Goal: Task Accomplishment & Management: Use online tool/utility

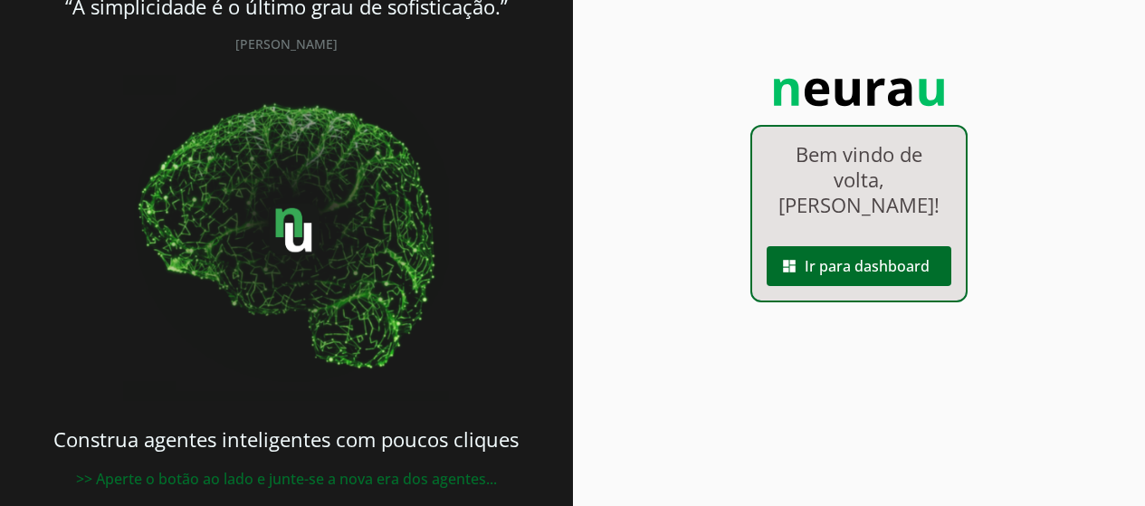
scroll to position [77, 0]
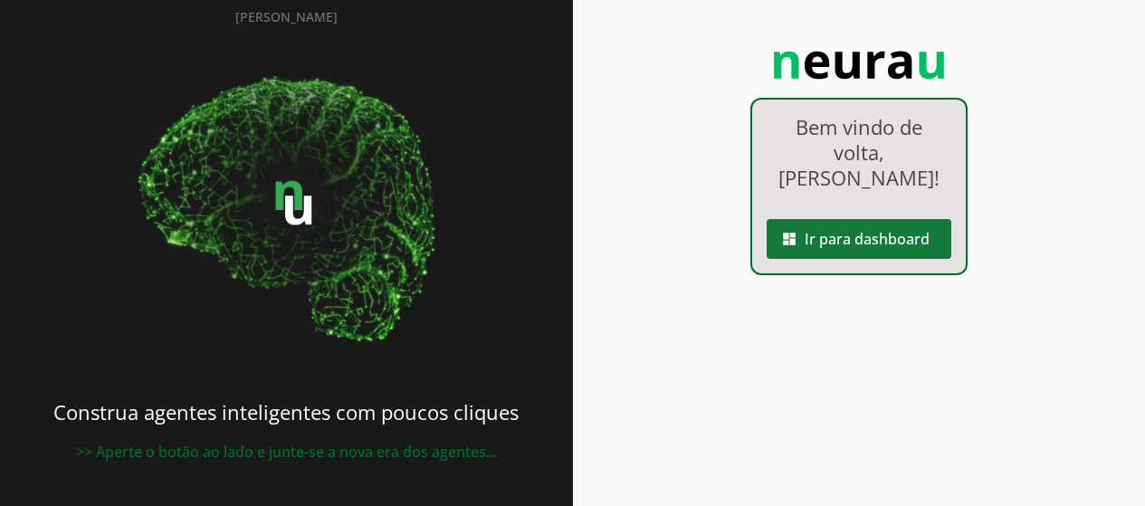
click at [812, 247] on span at bounding box center [859, 238] width 185 height 43
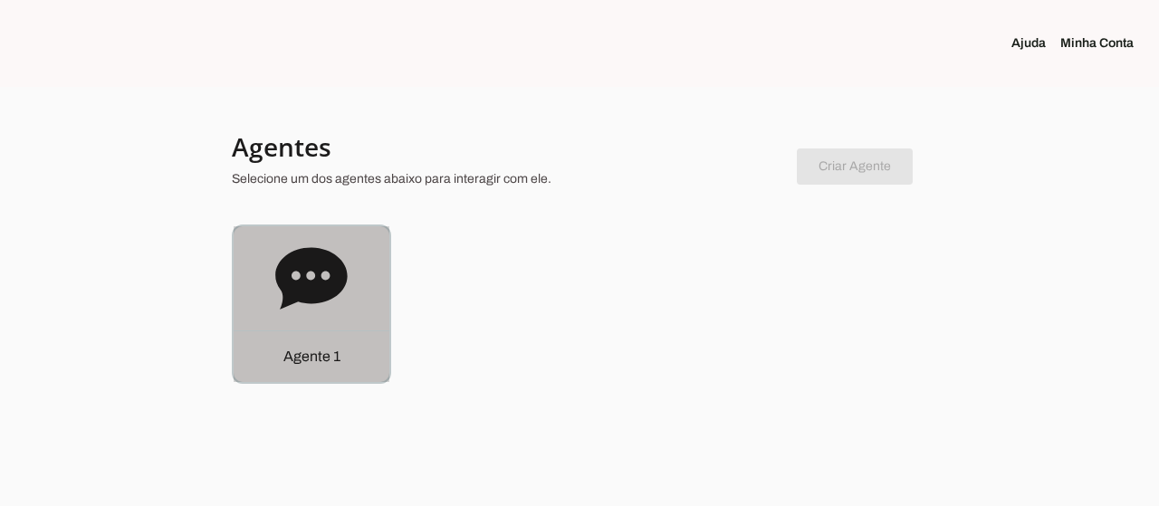
click at [292, 304] on icon at bounding box center [311, 279] width 72 height 72
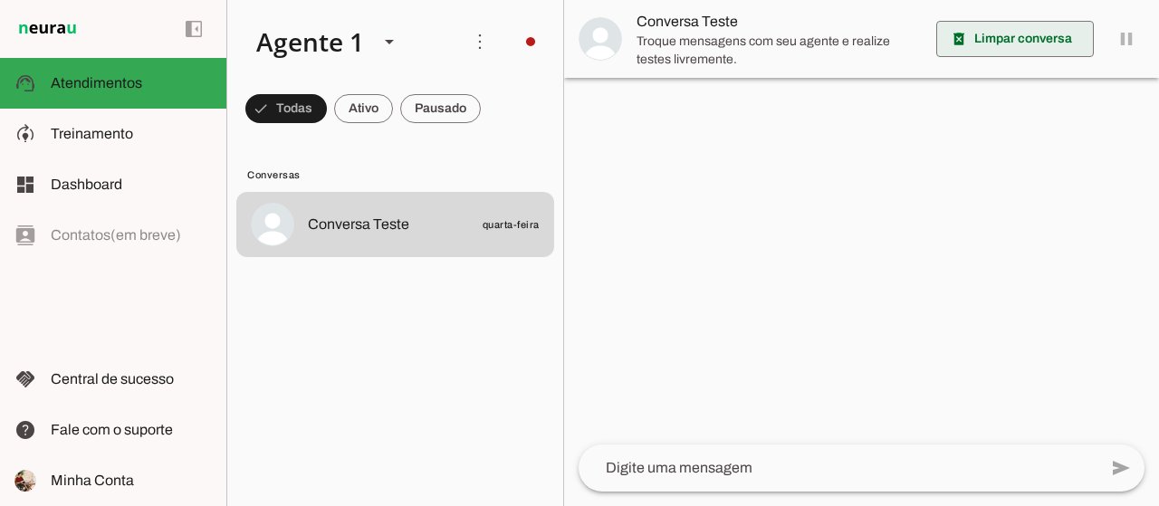
click at [1002, 45] on span at bounding box center [1015, 38] width 158 height 43
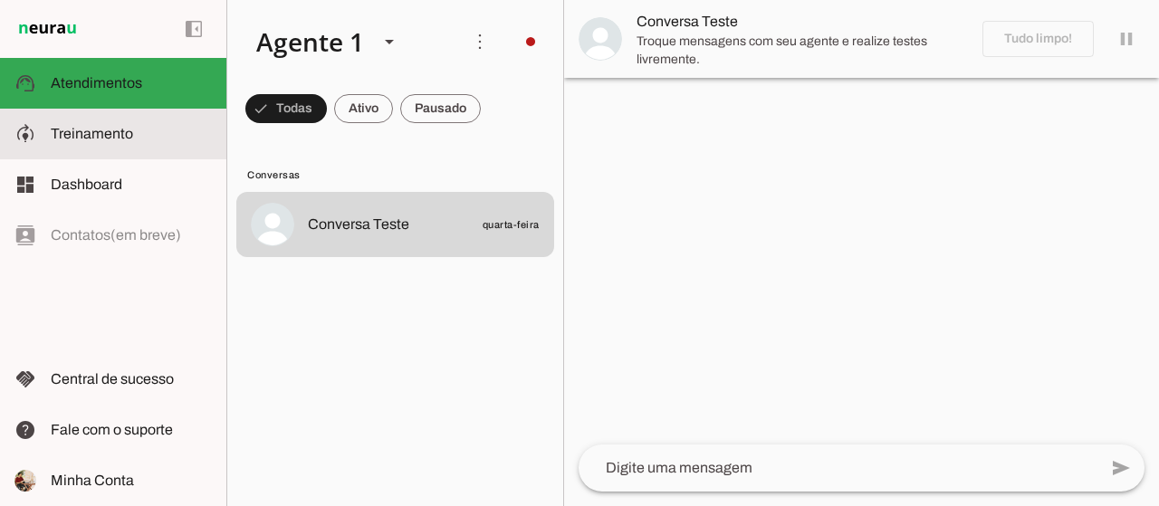
click at [125, 136] on span "Treinamento" at bounding box center [92, 133] width 82 height 15
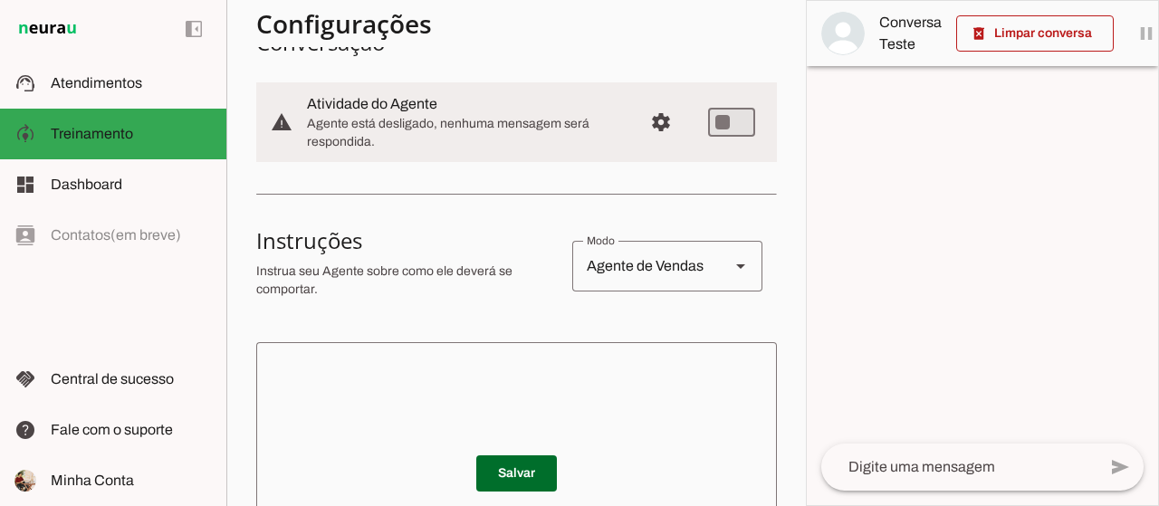
scroll to position [272, 0]
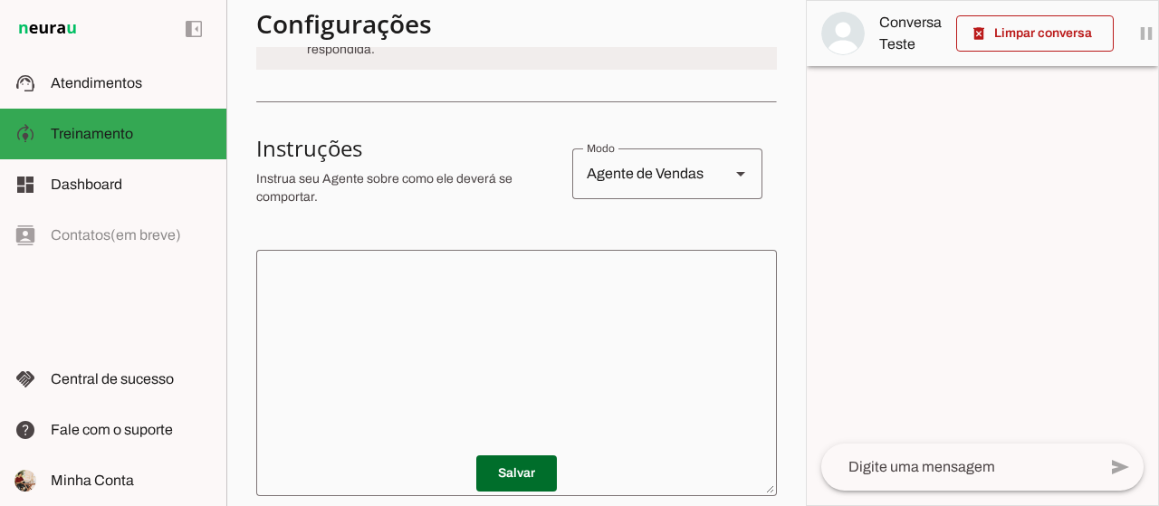
click at [649, 176] on div "Agente de Vendas" at bounding box center [643, 173] width 143 height 51
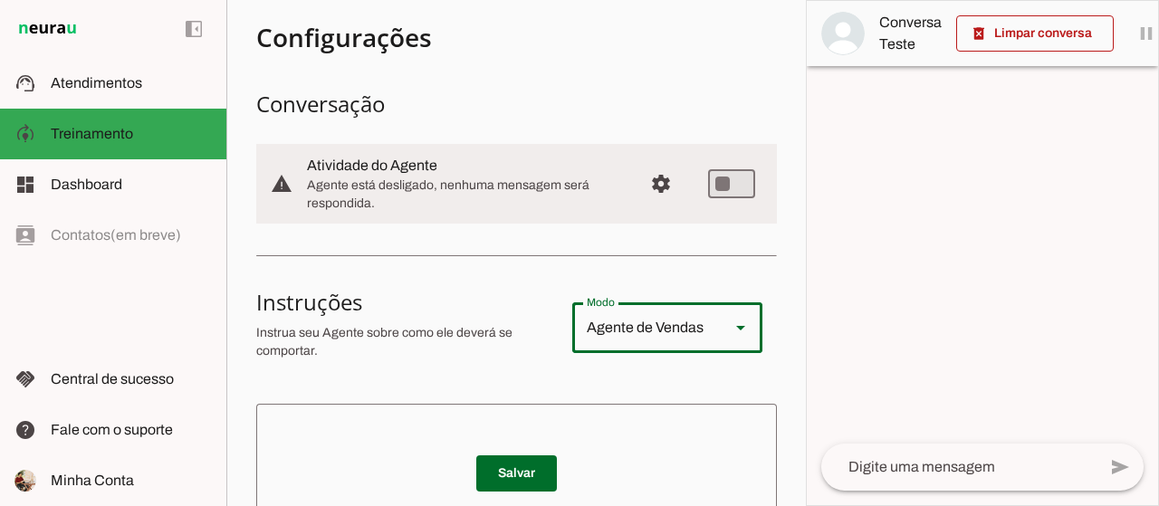
scroll to position [0, 0]
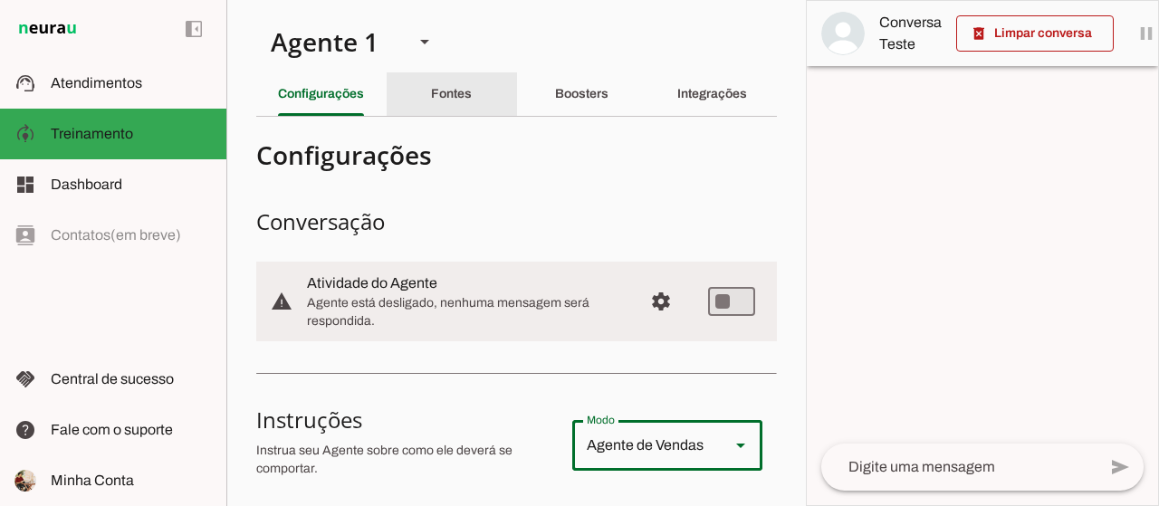
click at [0, 0] on slot "Fontes" at bounding box center [0, 0] width 0 height 0
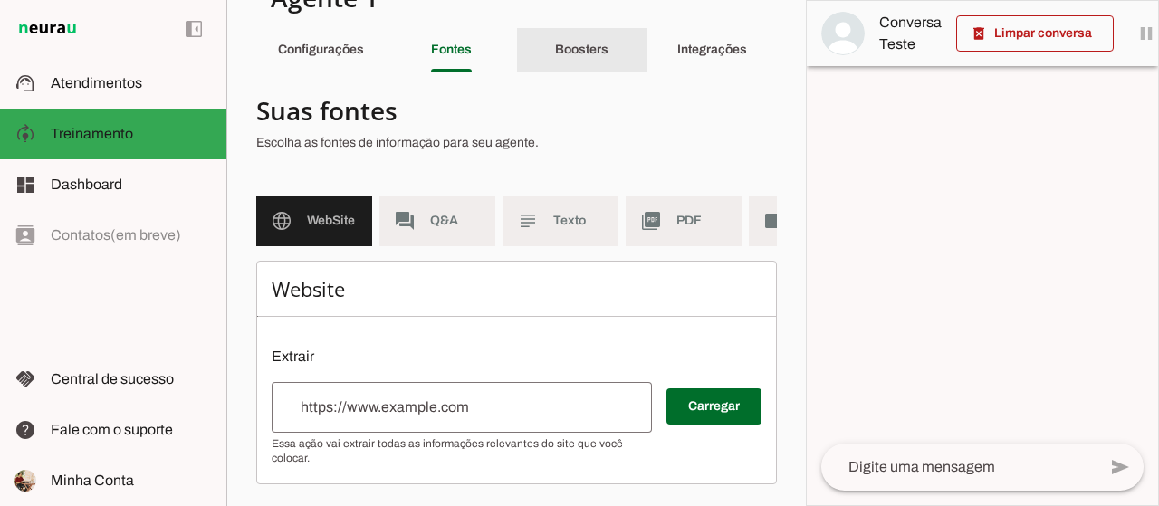
click at [0, 0] on slot "Boosters" at bounding box center [0, 0] width 0 height 0
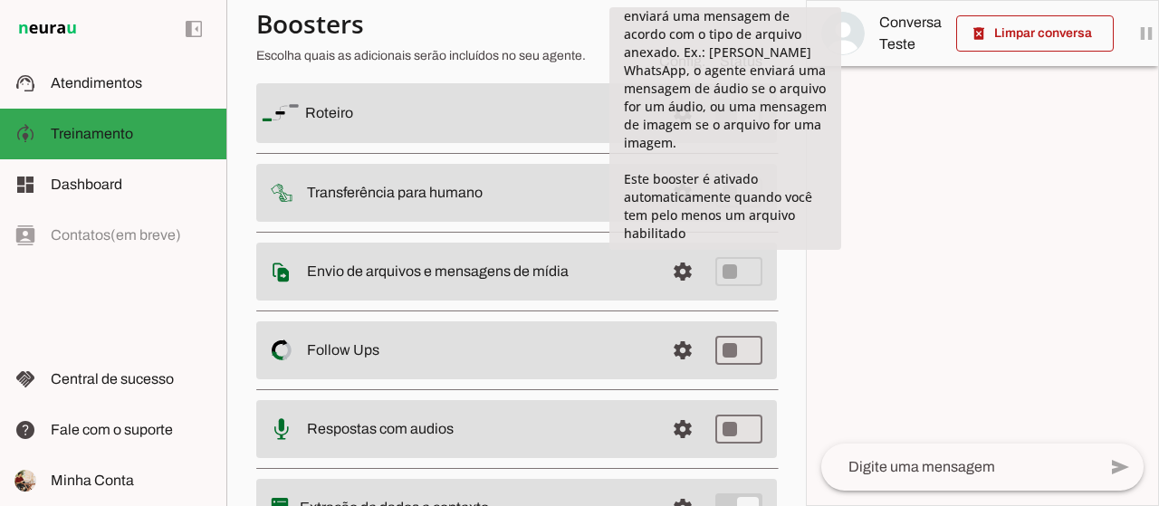
scroll to position [326, 0]
click at [664, 280] on span at bounding box center [682, 271] width 43 height 43
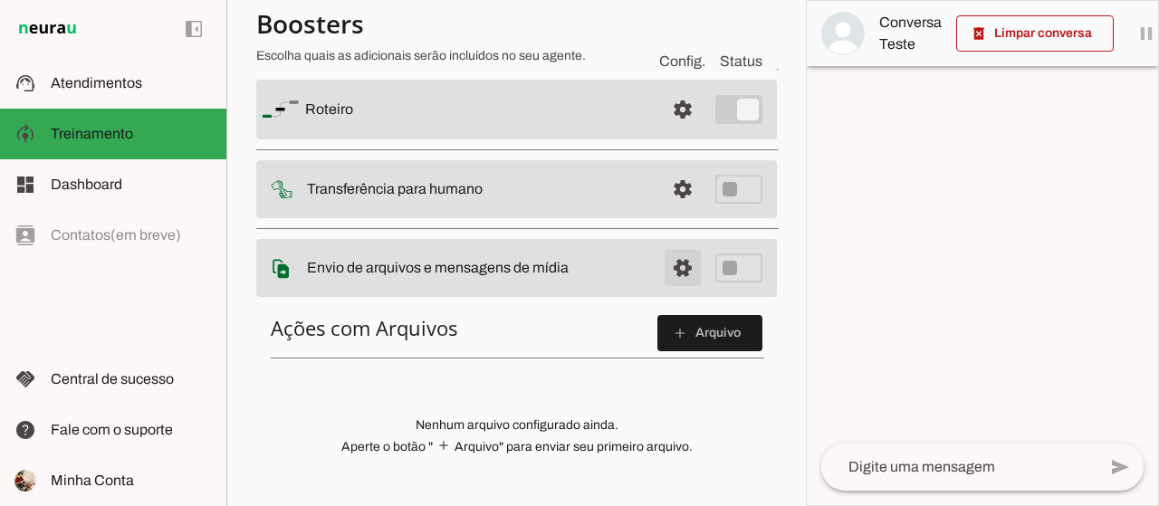
scroll to position [145, 0]
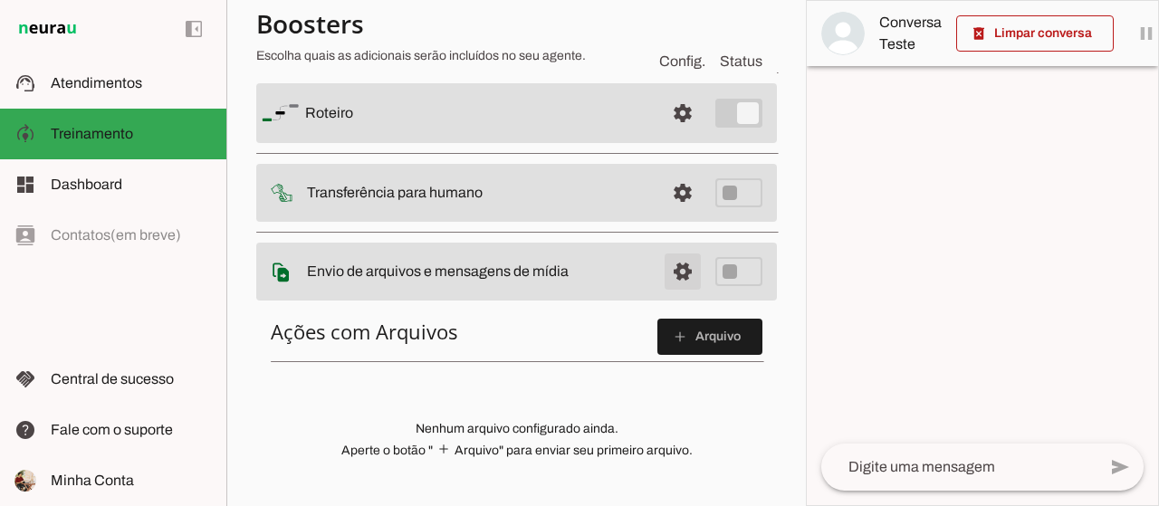
click at [664, 280] on span at bounding box center [682, 271] width 43 height 43
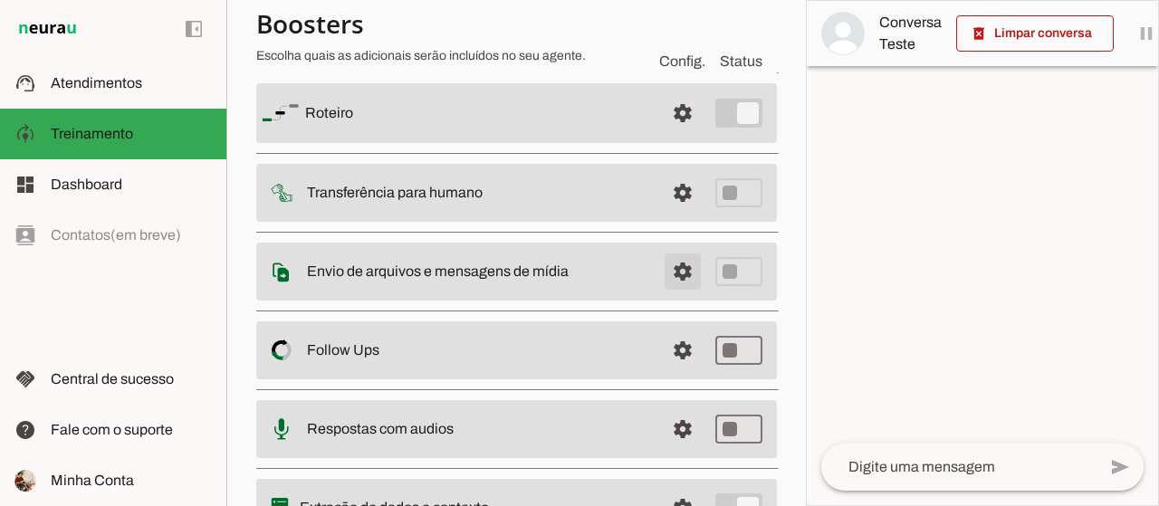
click at [664, 277] on span at bounding box center [682, 271] width 43 height 43
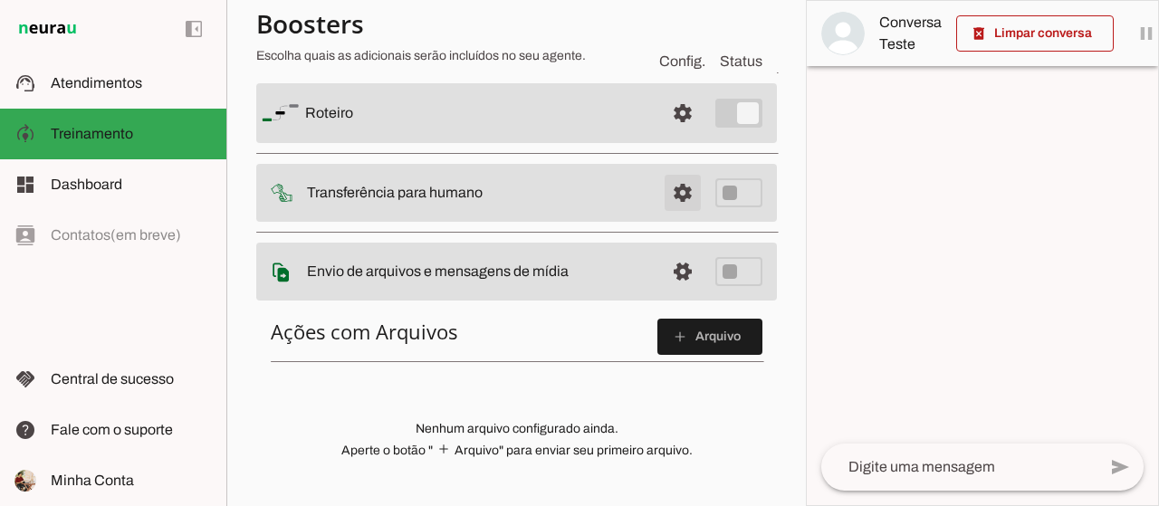
click at [661, 195] on span at bounding box center [682, 192] width 43 height 43
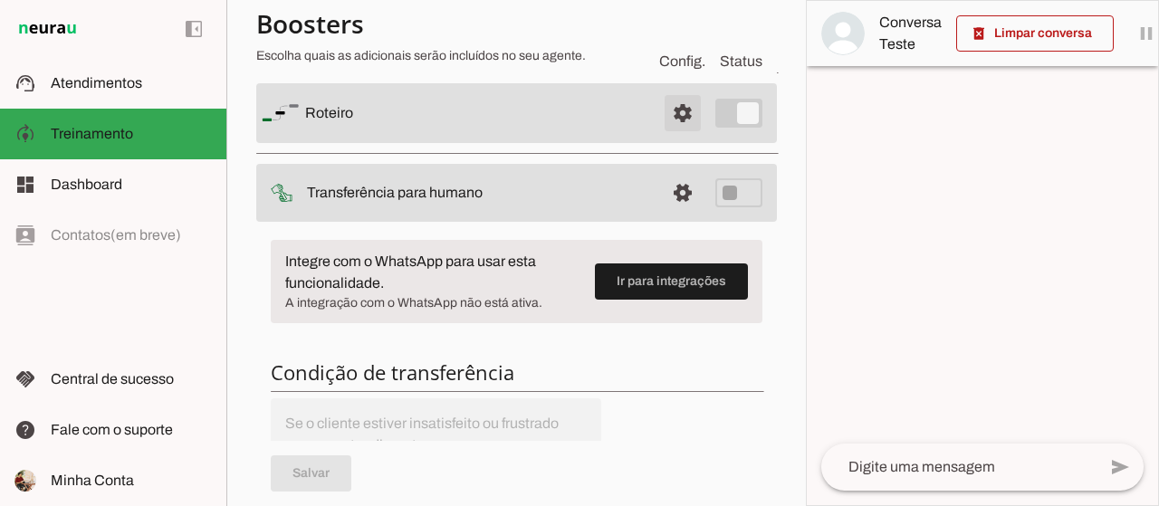
click at [674, 120] on span at bounding box center [682, 112] width 43 height 43
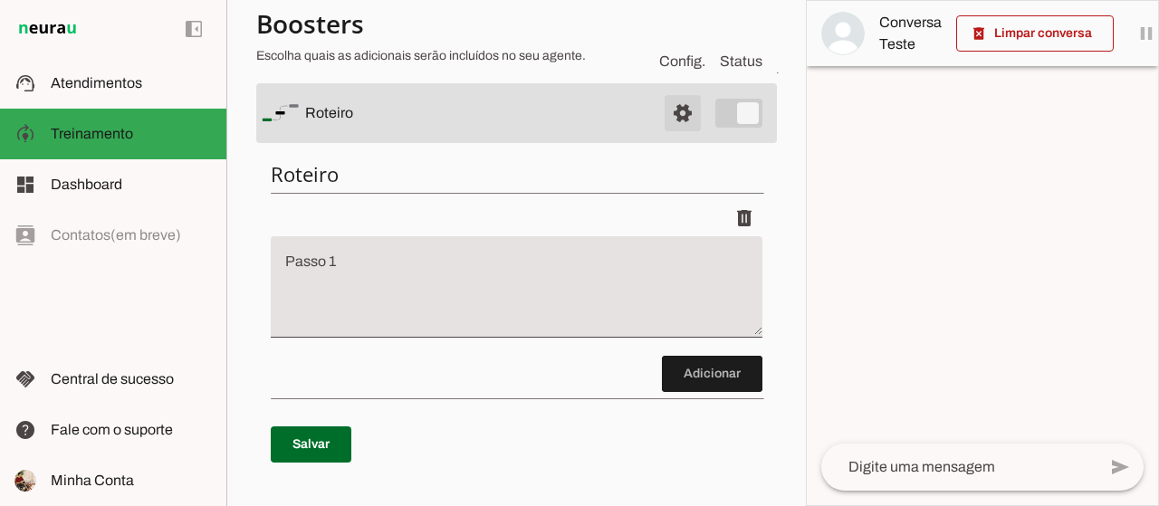
click at [674, 120] on span at bounding box center [682, 112] width 43 height 43
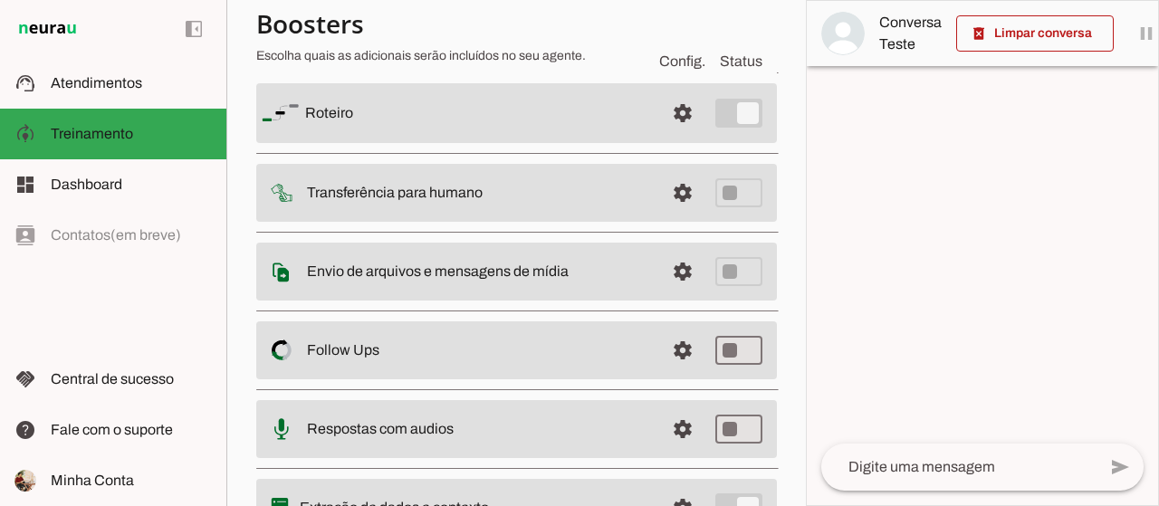
click at [719, 197] on md-item "settings Transferência para humano" at bounding box center [516, 193] width 521 height 58
click at [723, 111] on md-item "settings [GEOGRAPHIC_DATA]" at bounding box center [516, 113] width 521 height 60
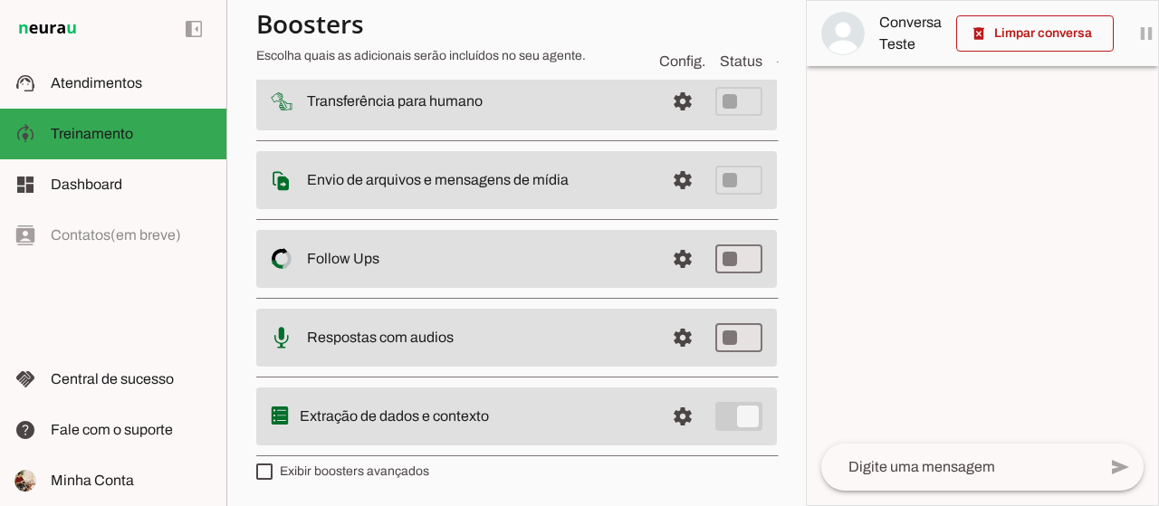
scroll to position [241, 0]
click at [330, 472] on label "Exibir boosters avançados" at bounding box center [342, 471] width 173 height 18
click at [273, 472] on md-checkbox at bounding box center [264, 471] width 16 height 16
type md-checkbox "on"
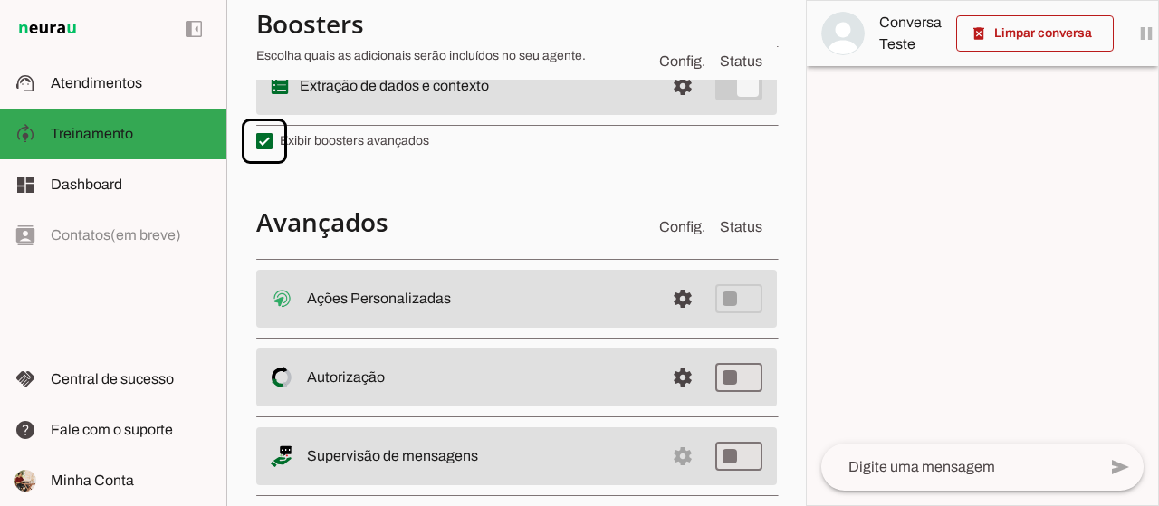
scroll to position [603, 0]
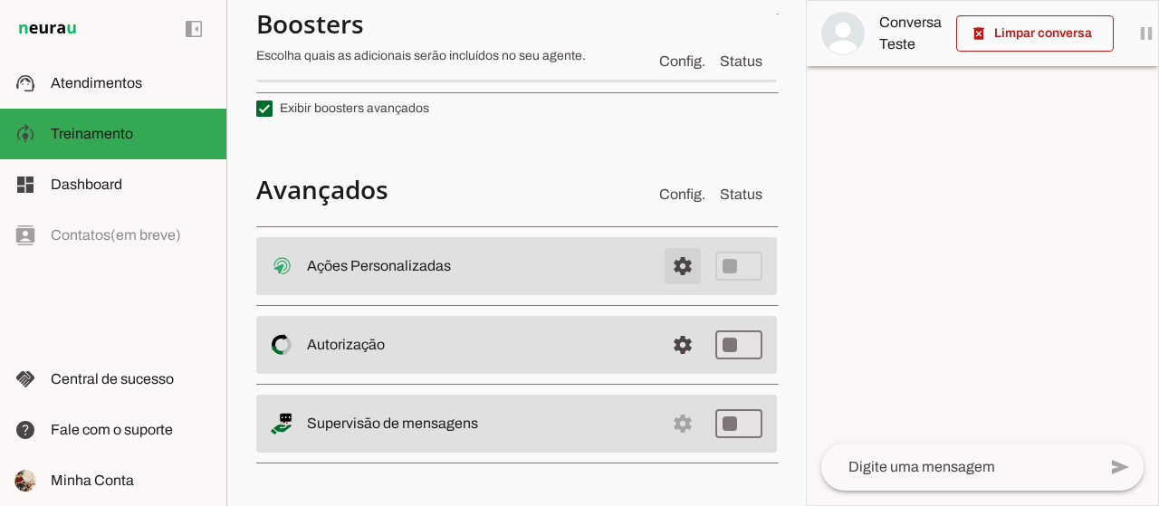
click at [672, 261] on span at bounding box center [682, 265] width 43 height 43
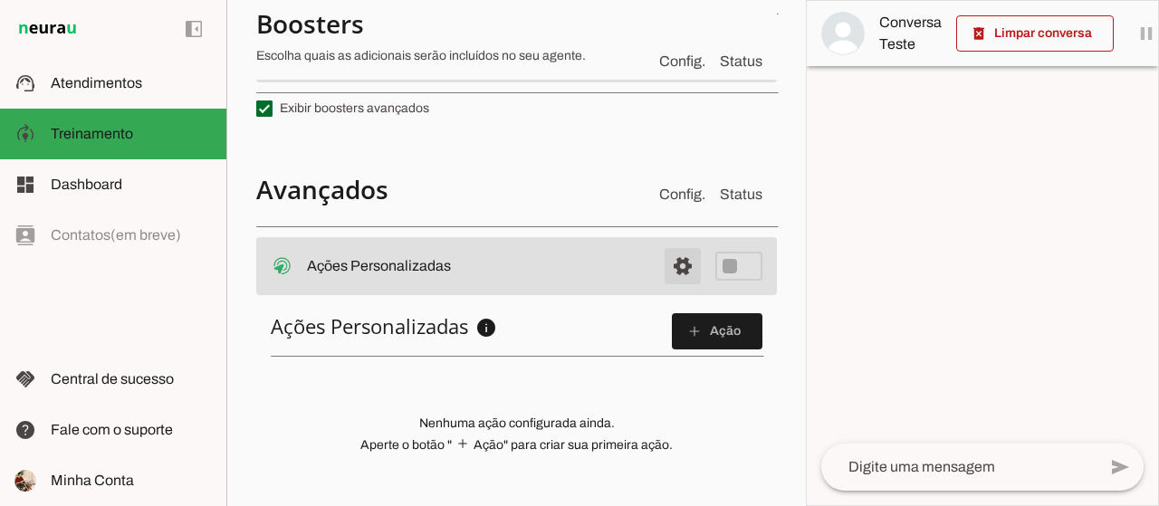
click at [672, 261] on span at bounding box center [682, 265] width 43 height 43
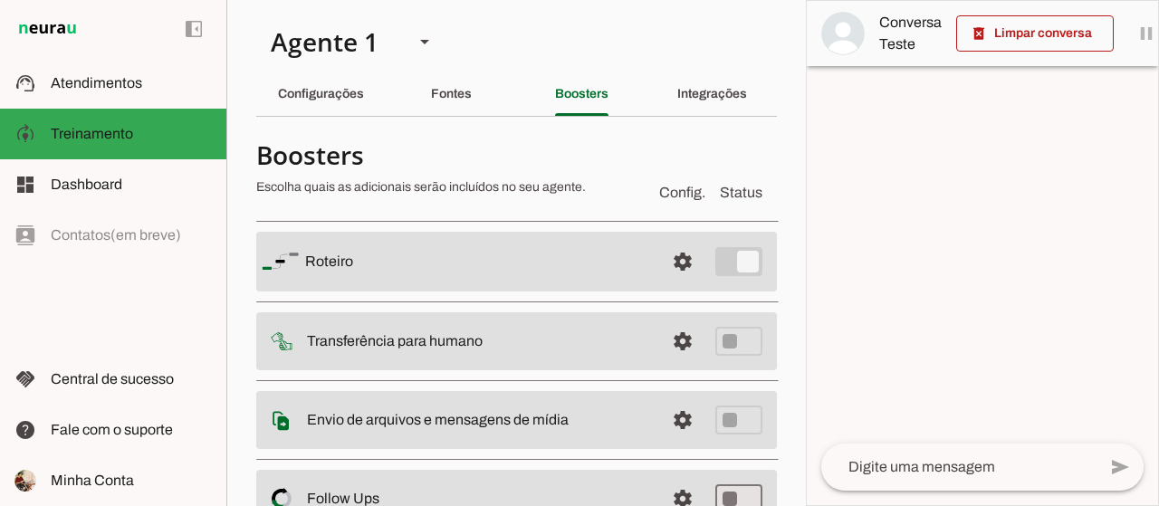
click at [726, 348] on md-item "settings Transferência para humano" at bounding box center [516, 341] width 521 height 58
click at [0, 0] on slot "Integrações" at bounding box center [0, 0] width 0 height 0
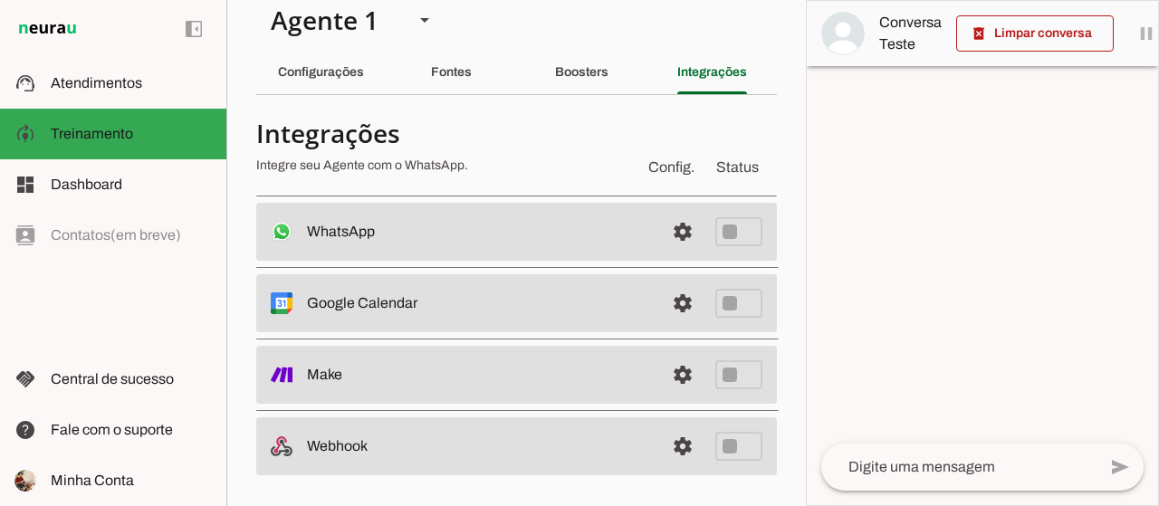
scroll to position [27, 0]
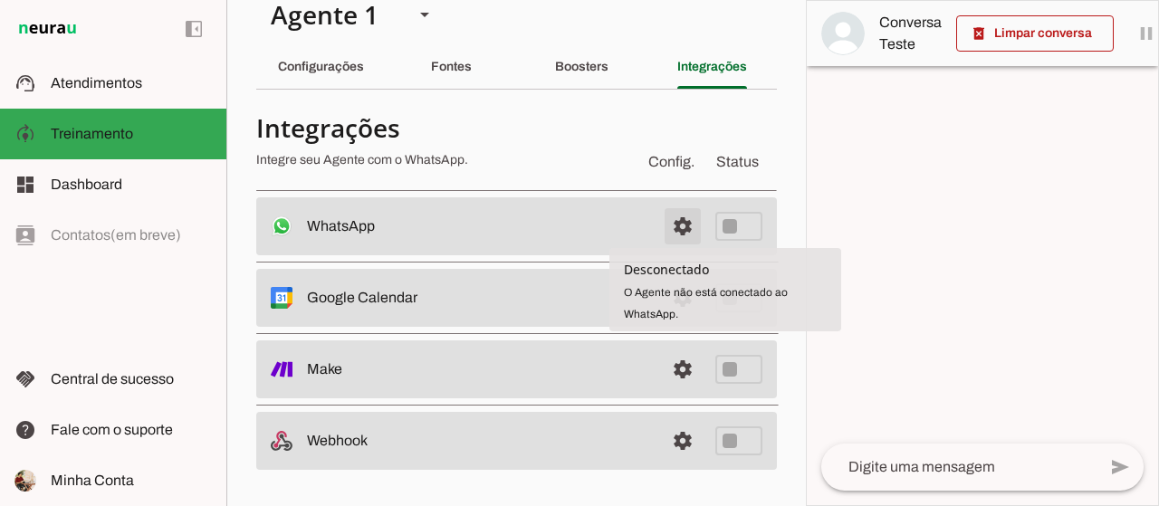
click at [670, 225] on span at bounding box center [682, 226] width 43 height 43
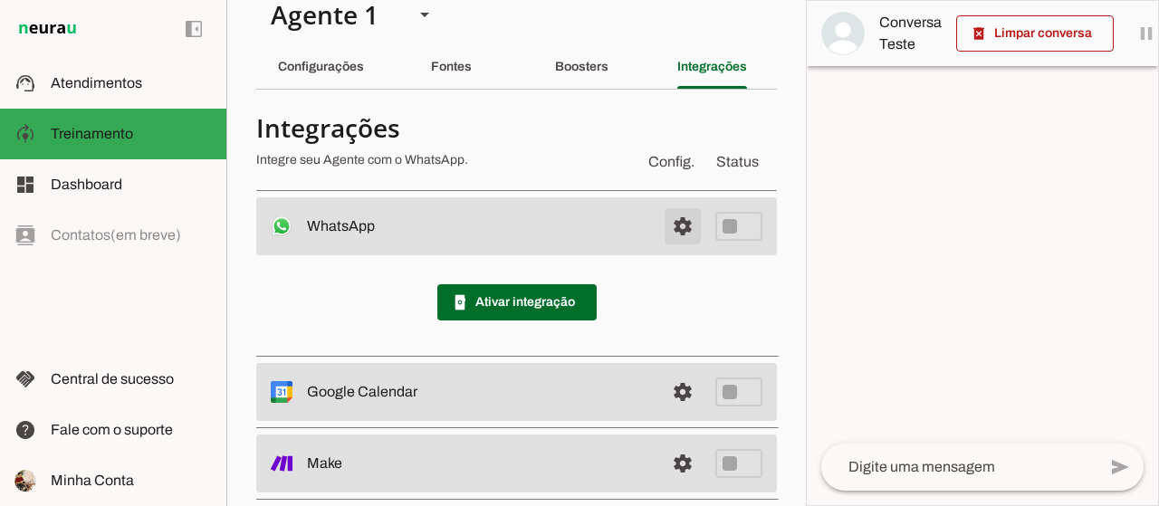
click at [670, 225] on span at bounding box center [682, 226] width 43 height 43
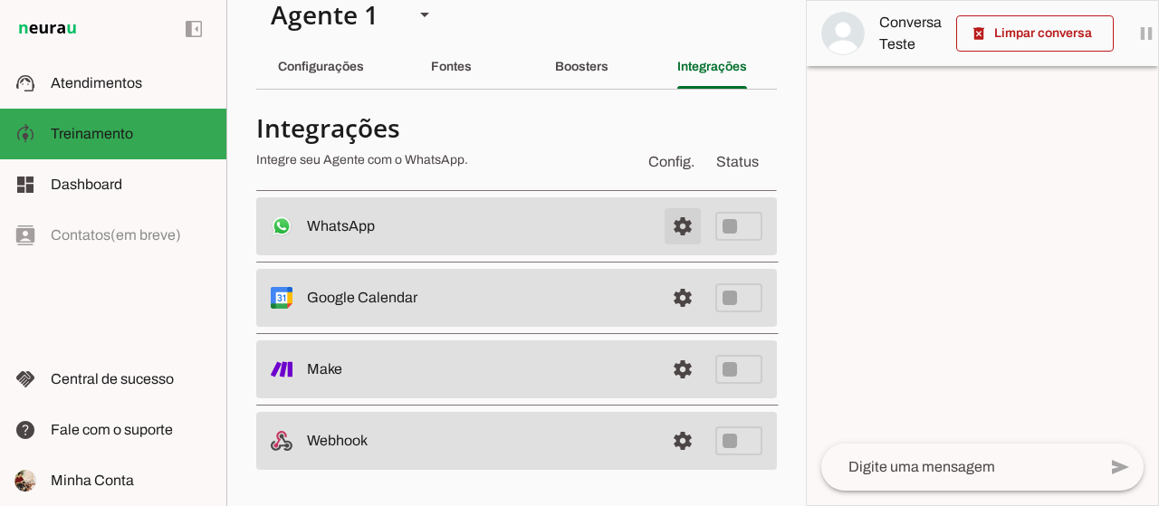
click at [670, 225] on span at bounding box center [682, 226] width 43 height 43
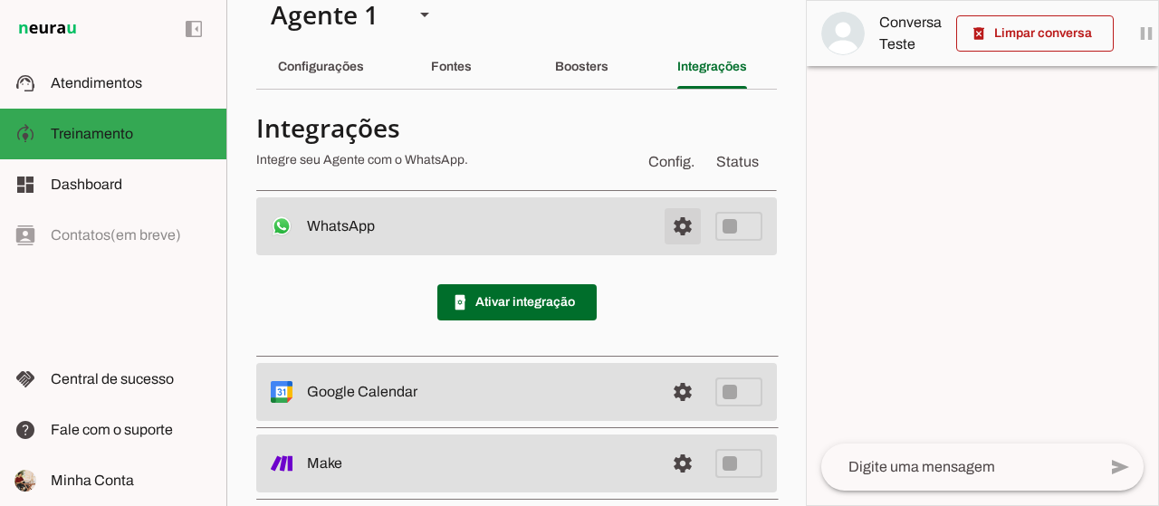
click at [670, 225] on span at bounding box center [682, 226] width 43 height 43
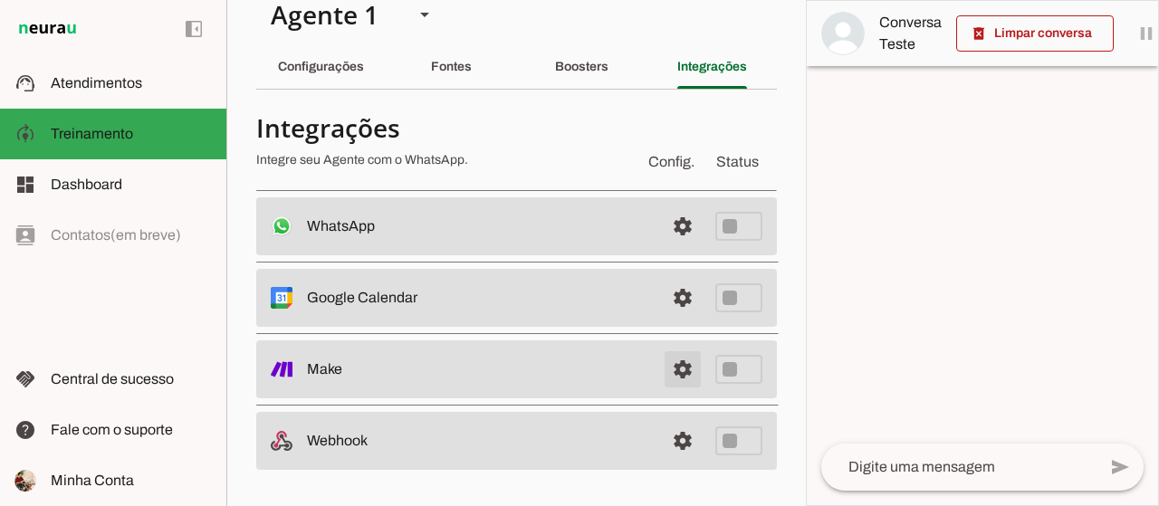
click at [675, 359] on link at bounding box center [683, 369] width 36 height 36
click at [677, 446] on link at bounding box center [683, 441] width 36 height 36
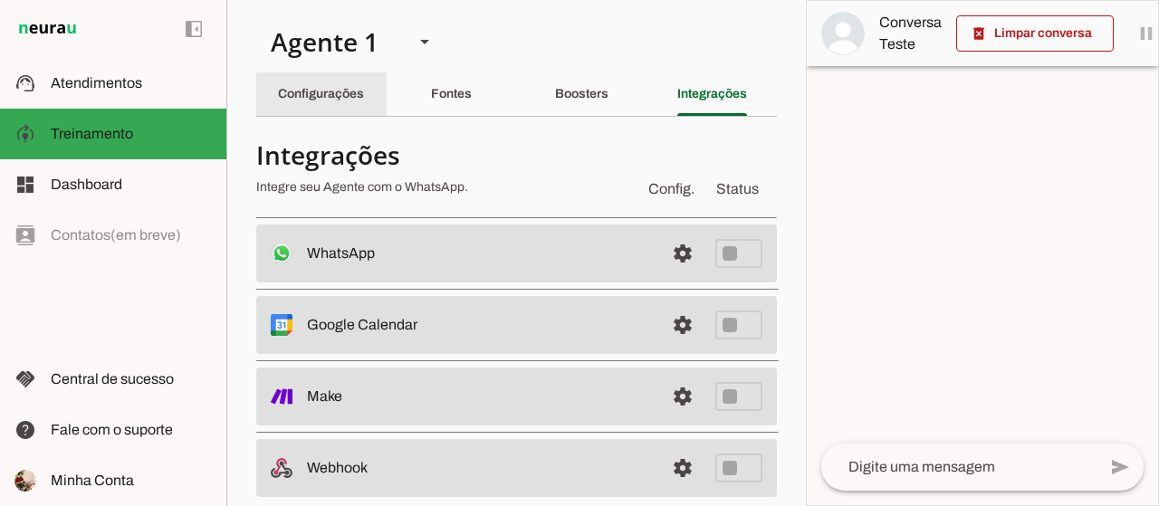
click at [349, 102] on div "Configurações" at bounding box center [321, 93] width 86 height 43
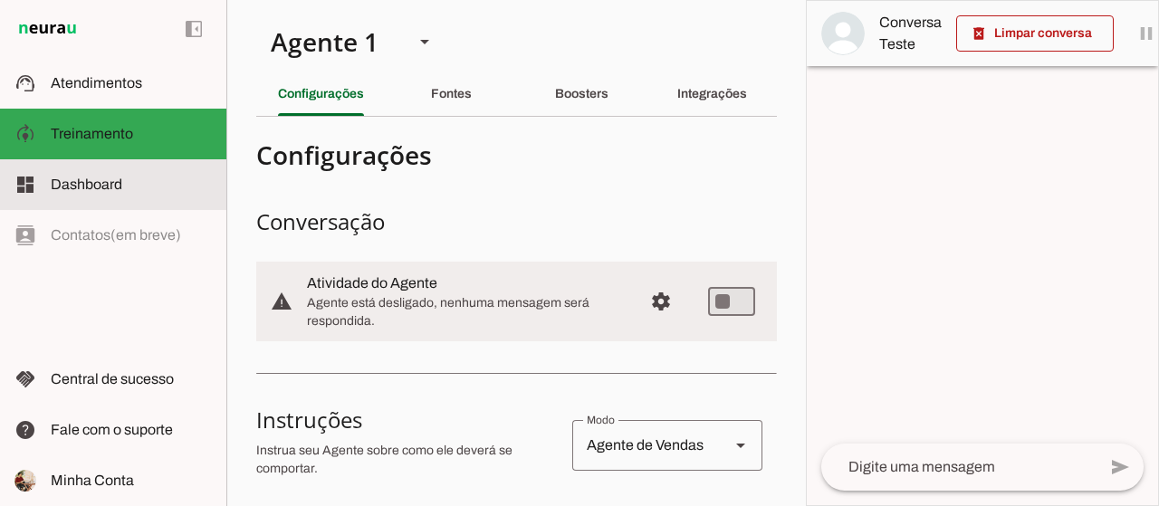
click at [91, 187] on span "Dashboard" at bounding box center [87, 184] width 72 height 15
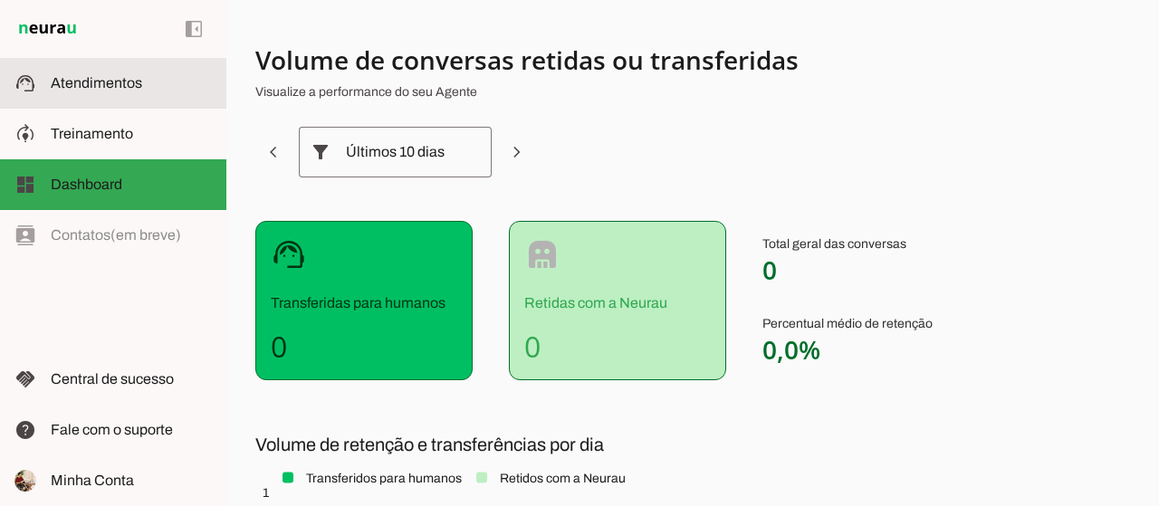
click at [72, 82] on span "Atendimentos" at bounding box center [96, 82] width 91 height 15
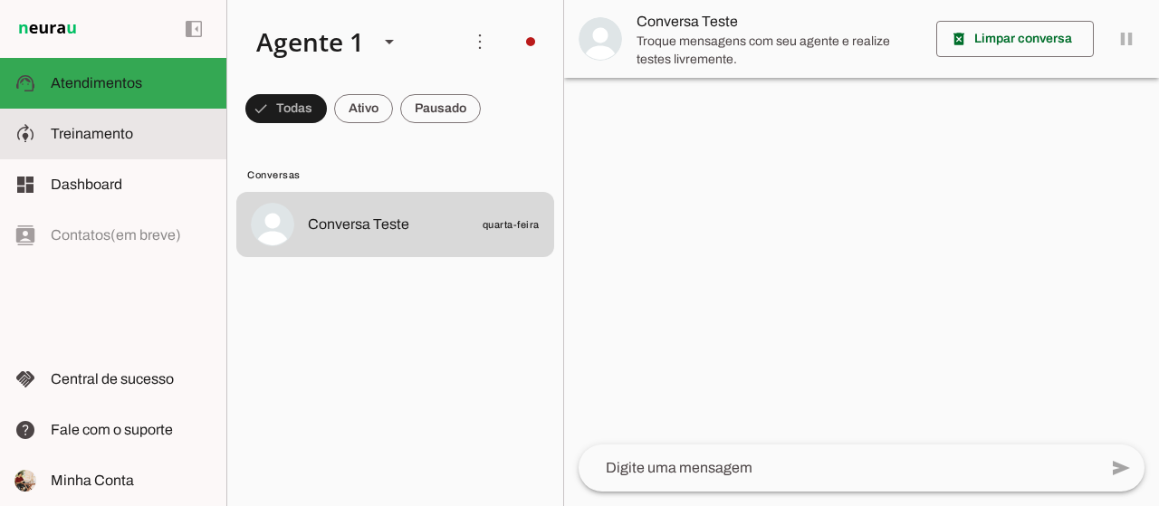
click at [0, 0] on slot at bounding box center [0, 0] width 0 height 0
